Goal: Navigation & Orientation: Find specific page/section

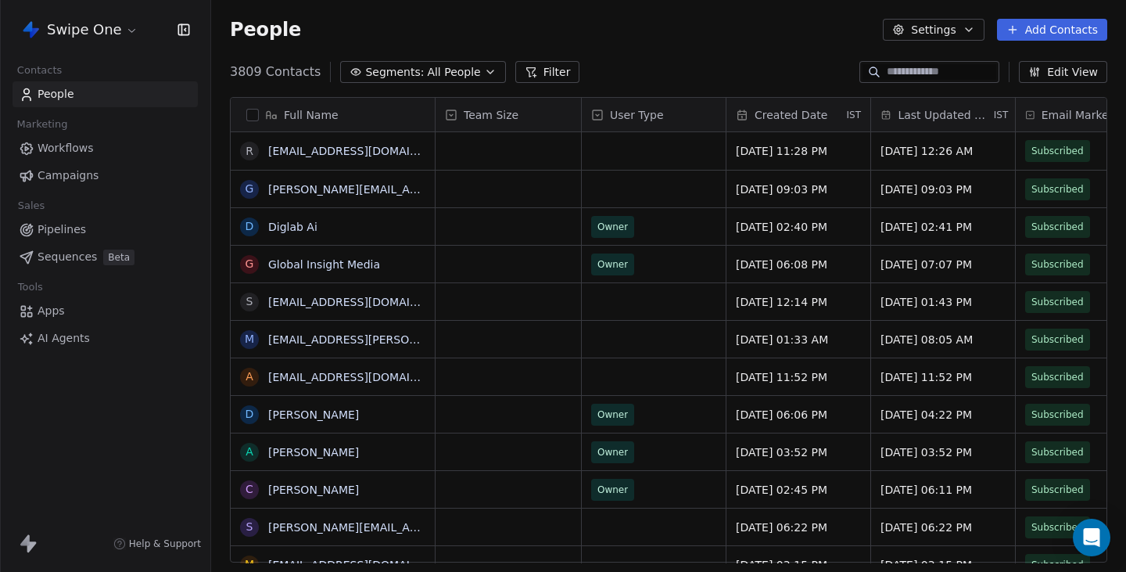
scroll to position [503, 915]
click at [94, 174] on span "Campaigns" at bounding box center [68, 175] width 61 height 16
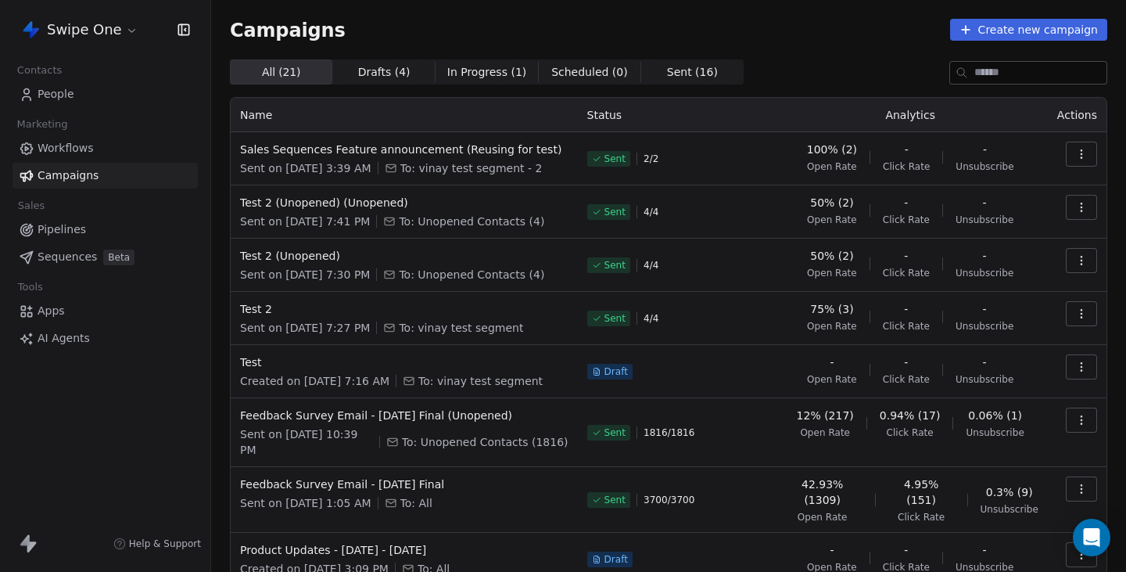
click at [56, 86] on span "People" at bounding box center [56, 94] width 37 height 16
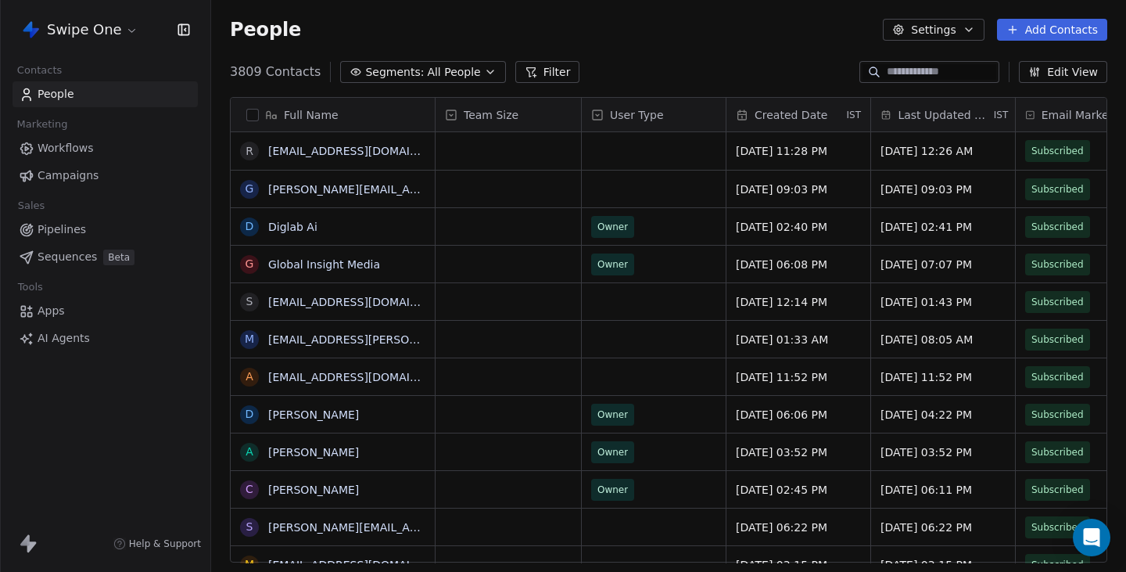
scroll to position [503, 915]
click at [76, 24] on html "Swipe One Contacts People Marketing Workflows Campaigns Sales Pipelines Sequenc…" at bounding box center [563, 286] width 1126 height 572
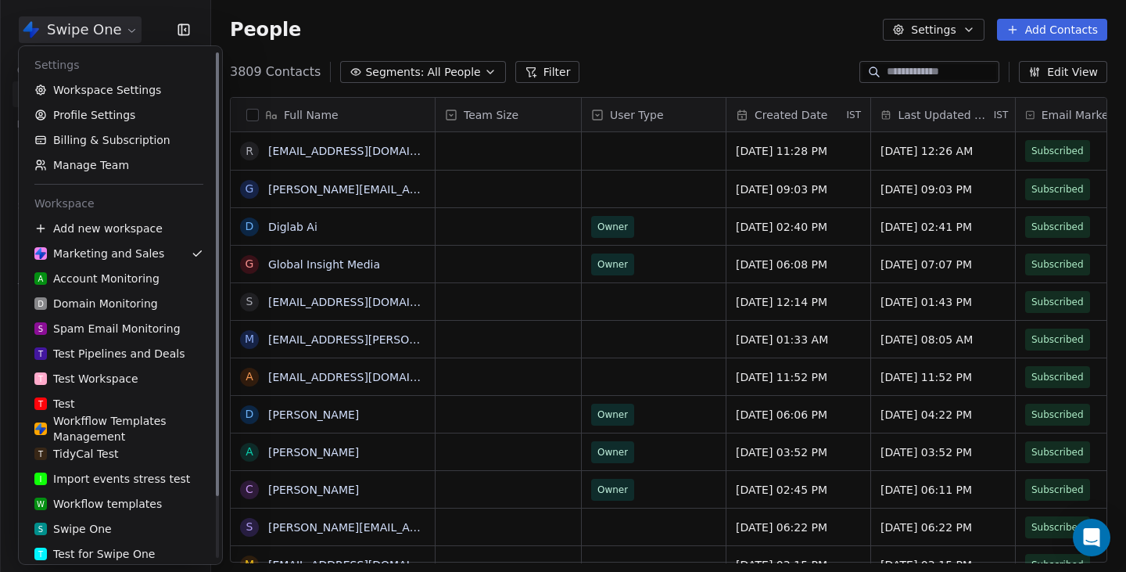
click at [308, 32] on html "Swipe One Contacts People Marketing Workflows Campaigns Sales Pipelines Sequenc…" at bounding box center [563, 286] width 1126 height 572
